Goal: Check status: Check status

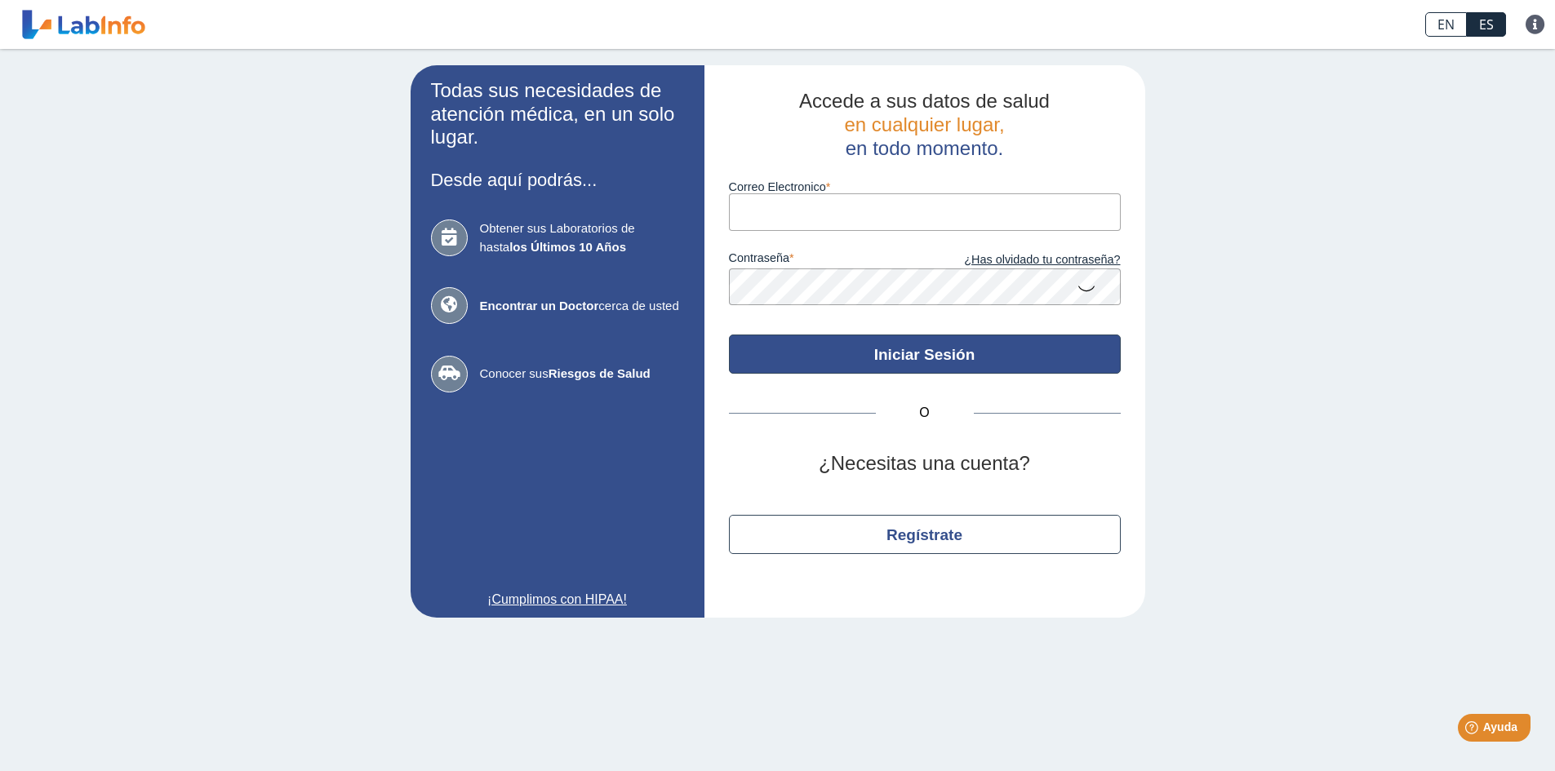
type input "[EMAIL_ADDRESS][DOMAIN_NAME]"
click at [789, 362] on button "Iniciar Sesión" at bounding box center [925, 354] width 392 height 39
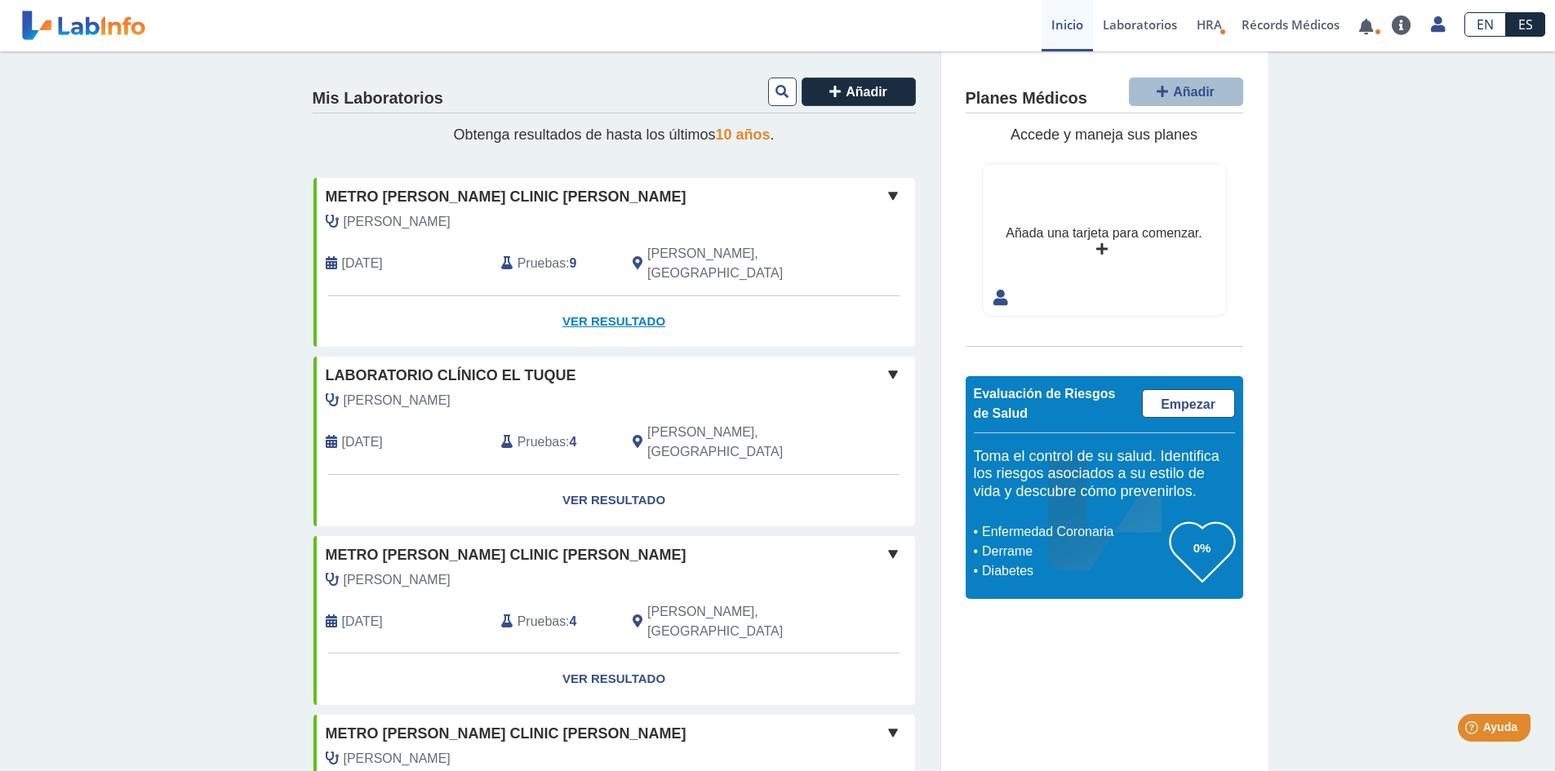
click at [616, 304] on link "Ver Resultado" at bounding box center [614, 321] width 602 height 51
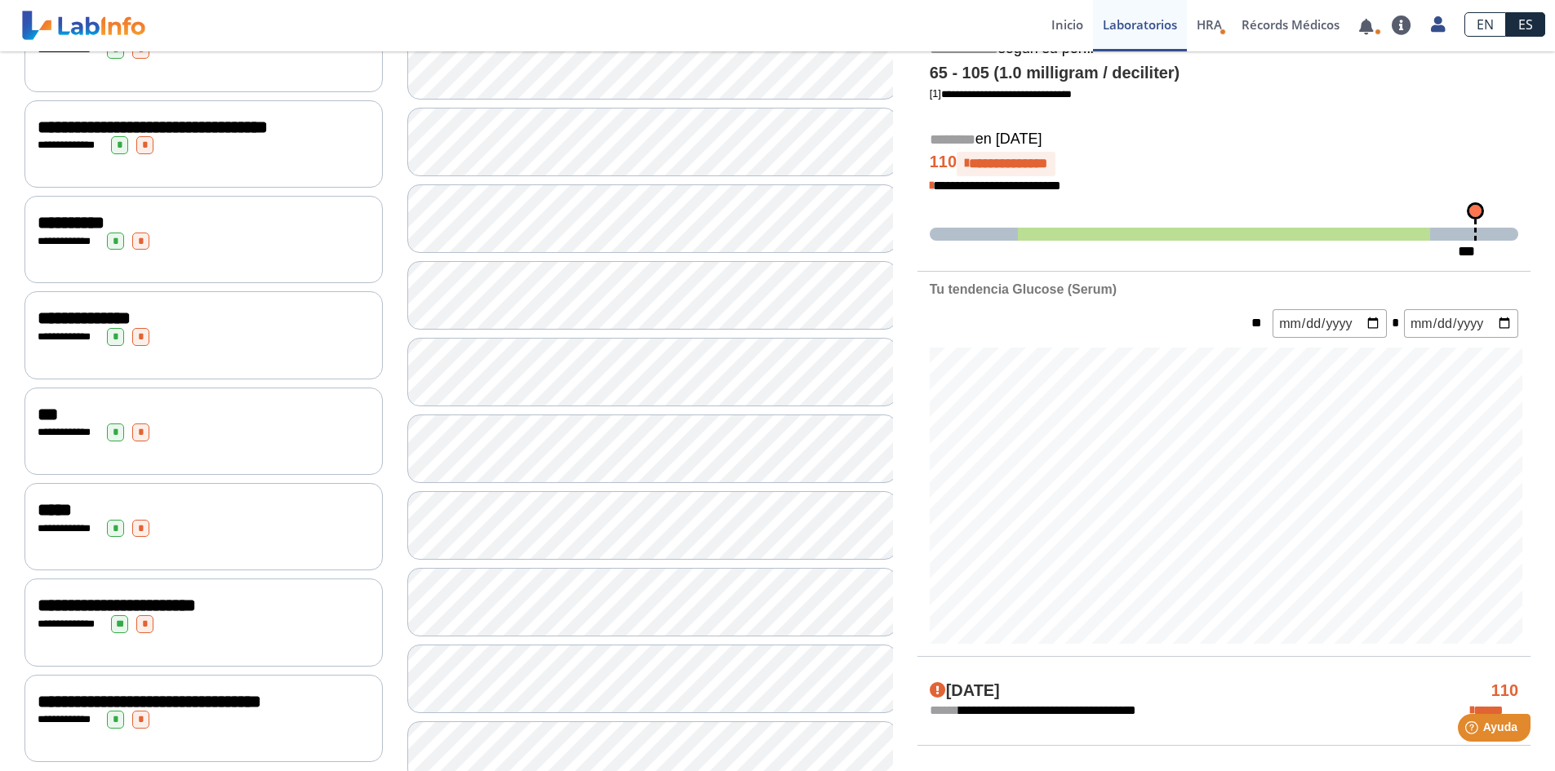
scroll to position [345, 0]
click at [140, 730] on span "*" at bounding box center [140, 721] width 17 height 18
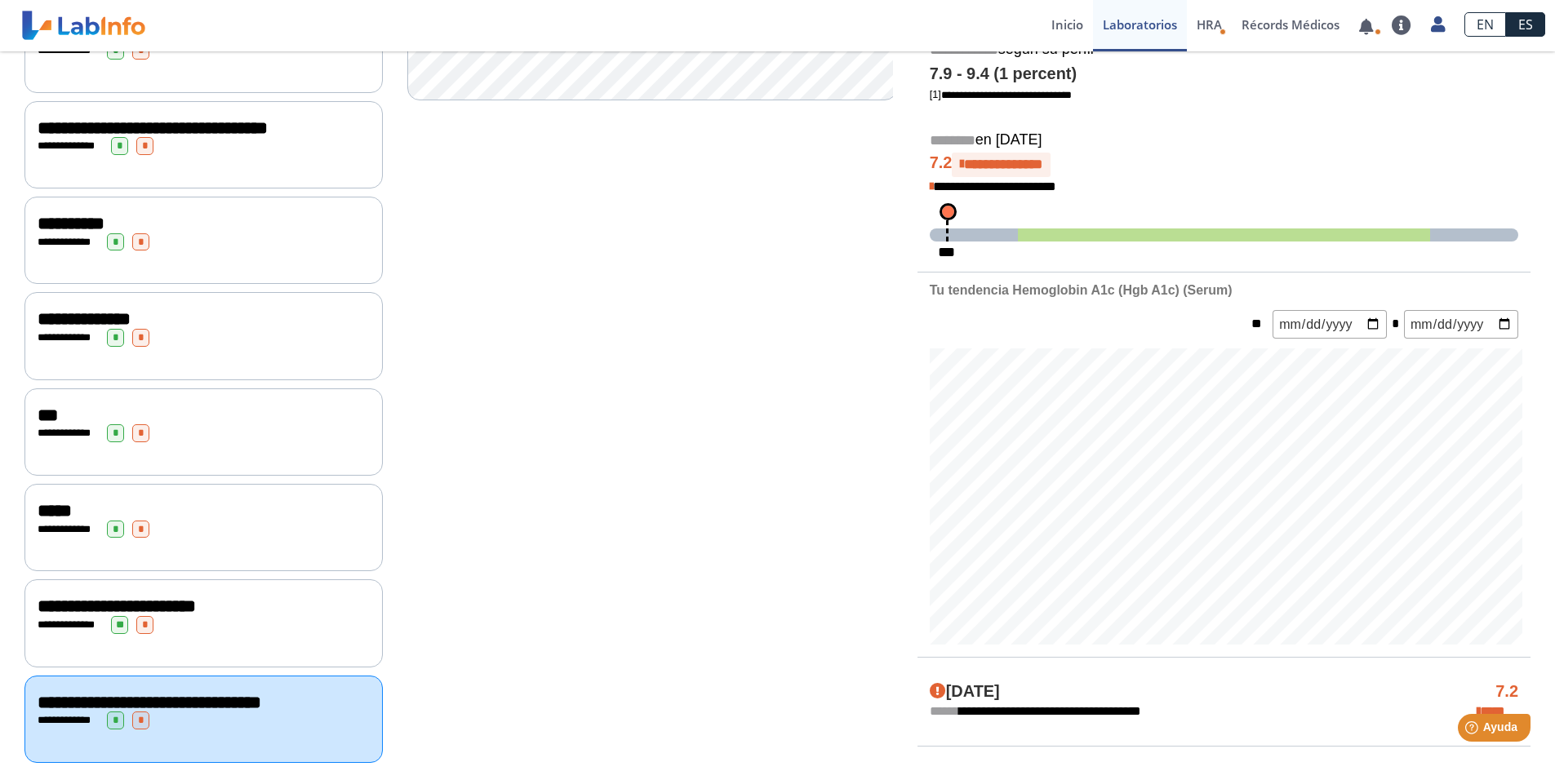
click at [148, 627] on span "*" at bounding box center [144, 625] width 17 height 18
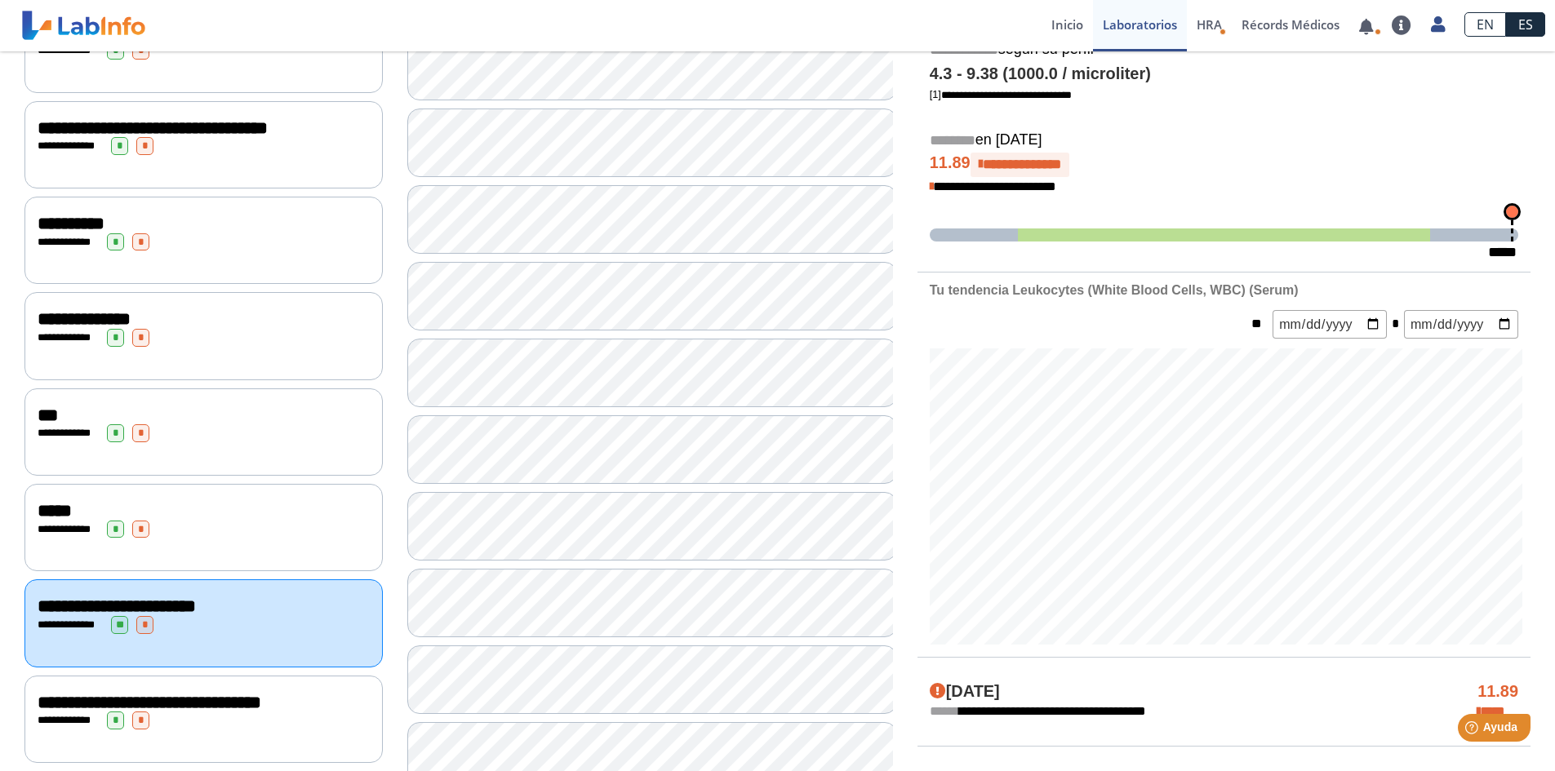
click at [145, 155] on span "*" at bounding box center [144, 146] width 17 height 18
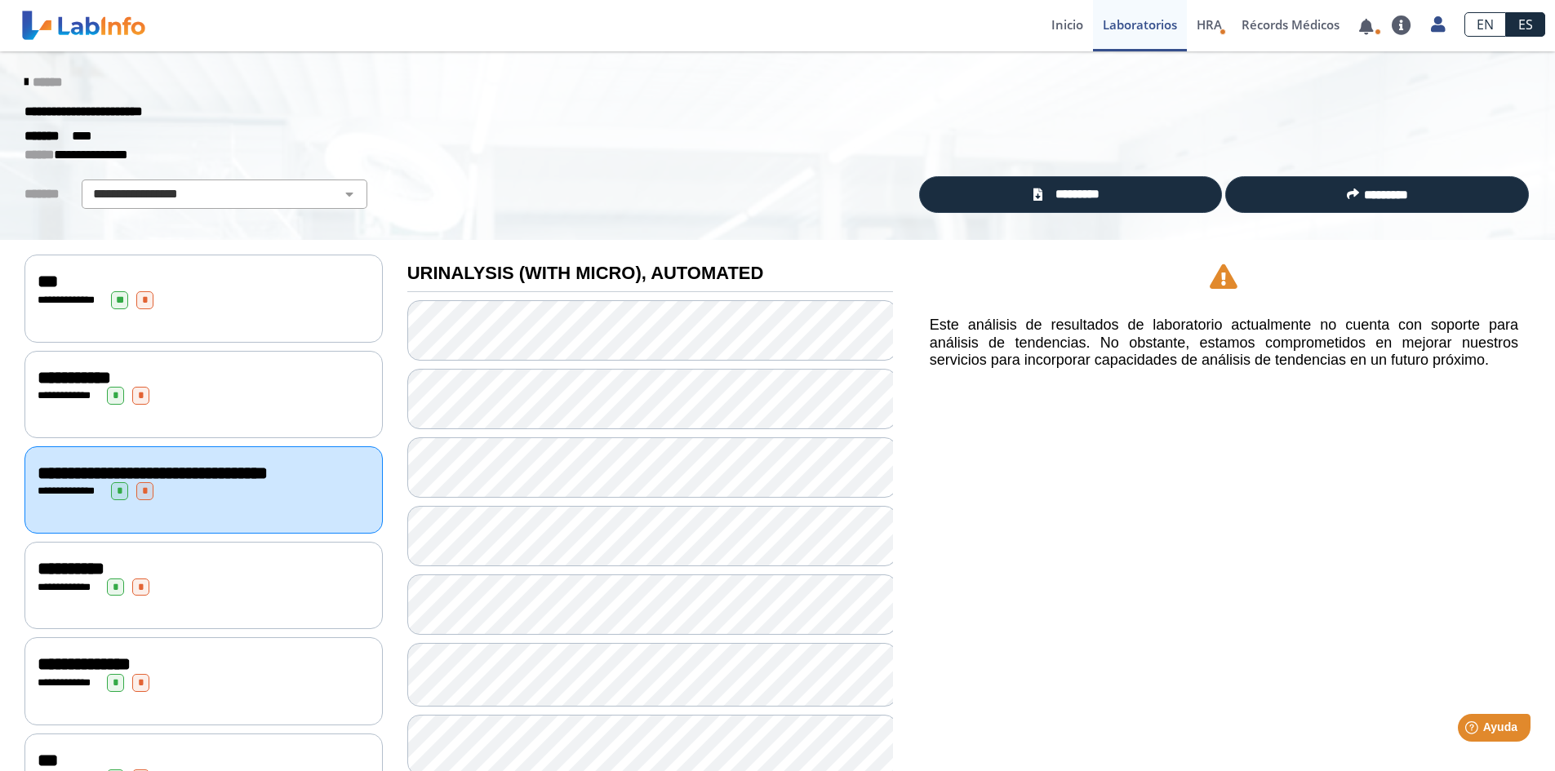
click at [258, 286] on div "***" at bounding box center [204, 282] width 332 height 20
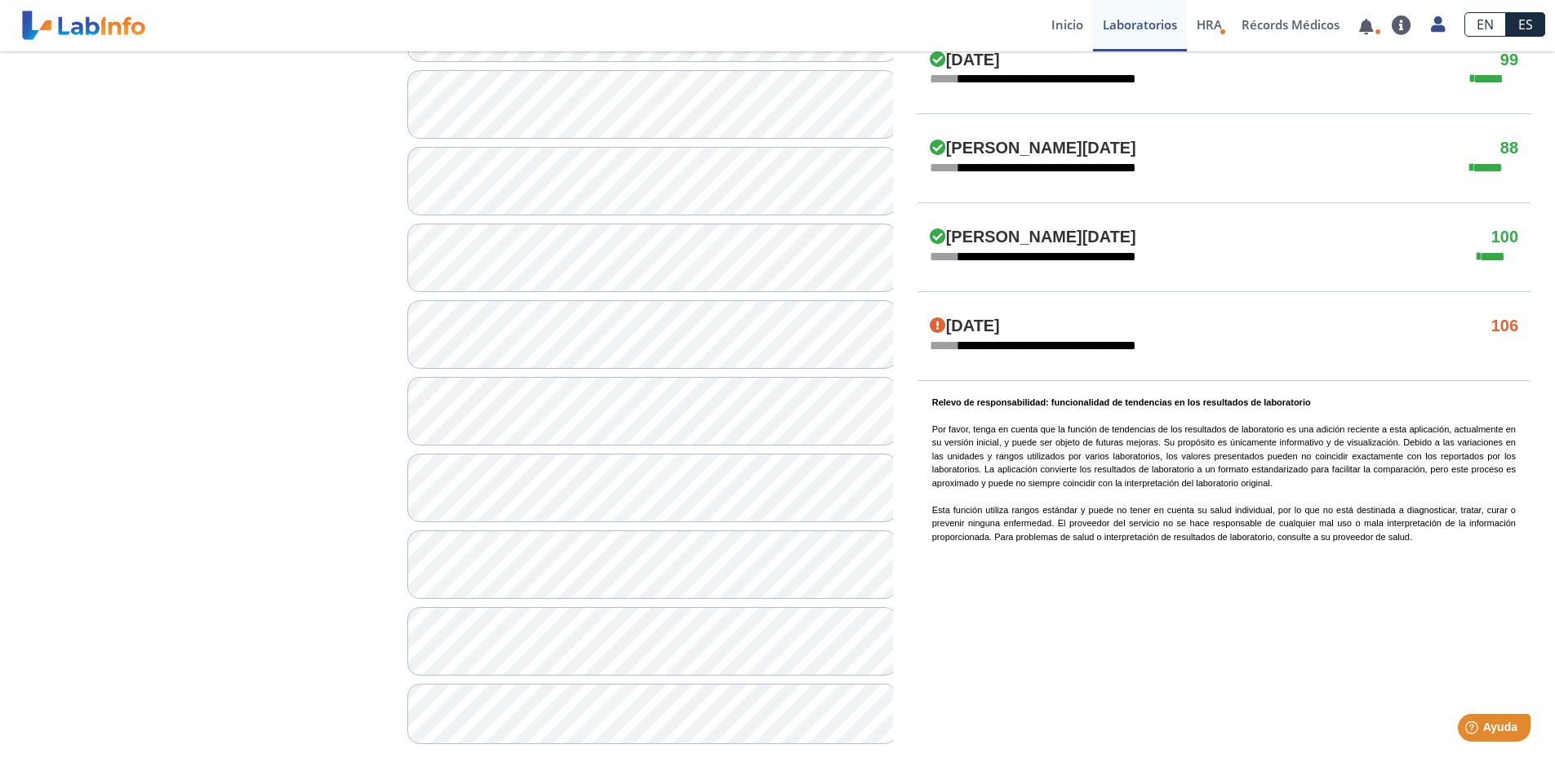
scroll to position [1080, 0]
